Goal: Check status: Check status

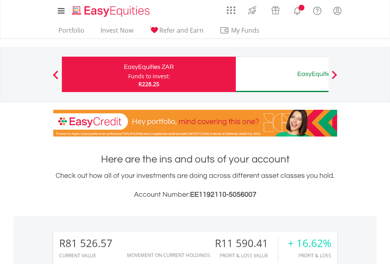
scroll to position [76, 124]
click at [128, 74] on div "Funds to invest:" at bounding box center [149, 76] width 42 height 8
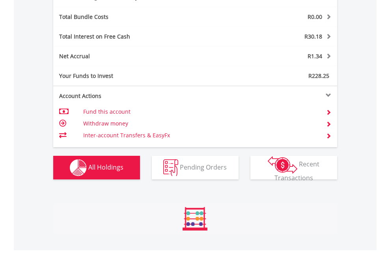
scroll to position [76, 124]
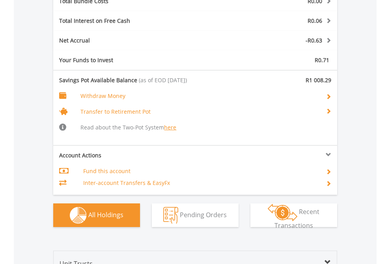
scroll to position [970, 0]
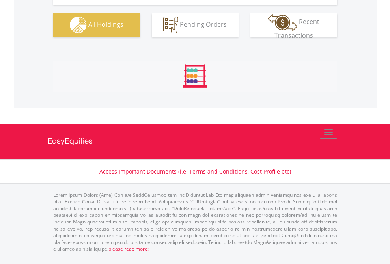
scroll to position [780, 0]
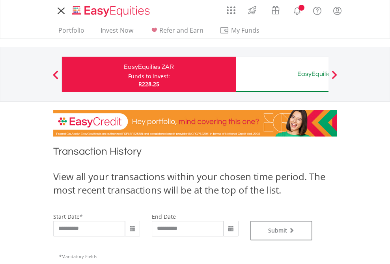
type input "**********"
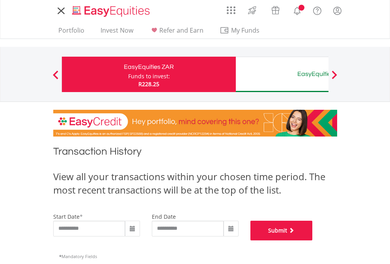
click at [312, 241] on button "Submit" at bounding box center [281, 231] width 62 height 20
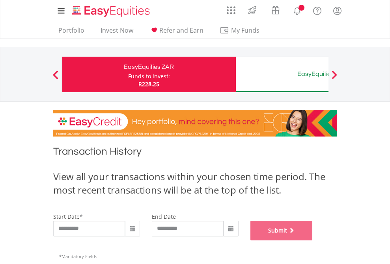
scroll to position [320, 0]
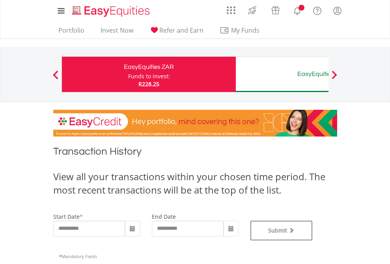
click at [282, 74] on div "EasyEquities AUD" at bounding box center [322, 74] width 164 height 11
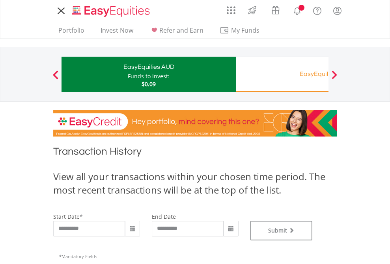
type input "**********"
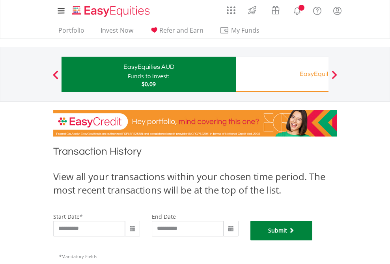
click at [312, 241] on button "Submit" at bounding box center [281, 231] width 62 height 20
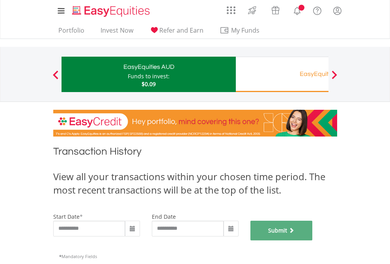
scroll to position [320, 0]
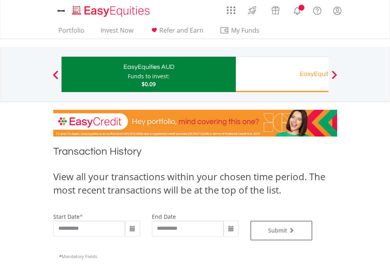
click at [282, 74] on div "EasyEquities RA" at bounding box center [322, 74] width 164 height 11
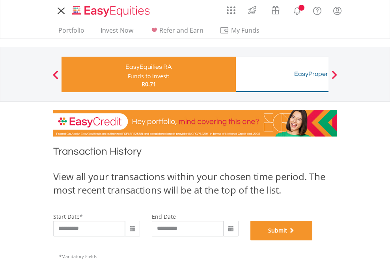
click at [312, 241] on button "Submit" at bounding box center [281, 231] width 62 height 20
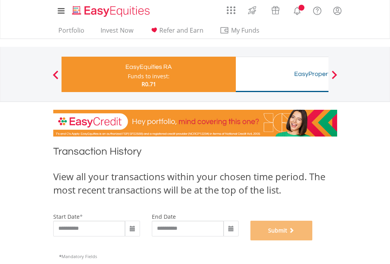
scroll to position [320, 0]
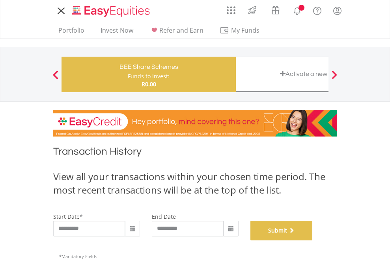
click at [312, 241] on button "Submit" at bounding box center [281, 231] width 62 height 20
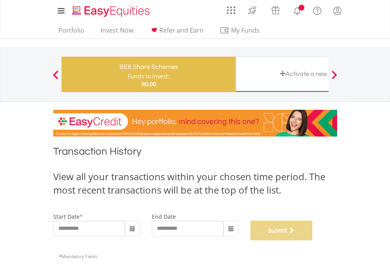
scroll to position [320, 0]
